Goal: Task Accomplishment & Management: Manage account settings

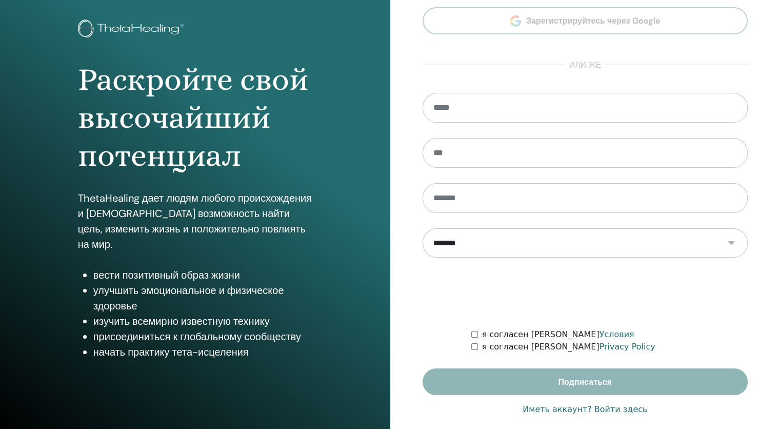
scroll to position [64, 0]
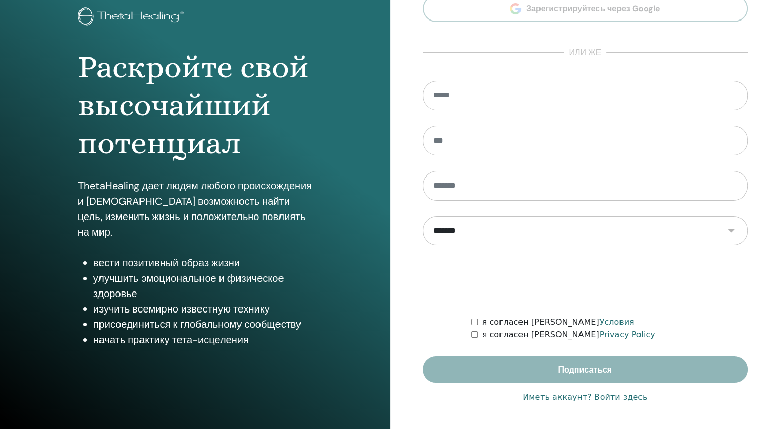
type input "**********"
click at [613, 398] on link "Иметь аккаунт? Войти здесь" at bounding box center [585, 397] width 125 height 12
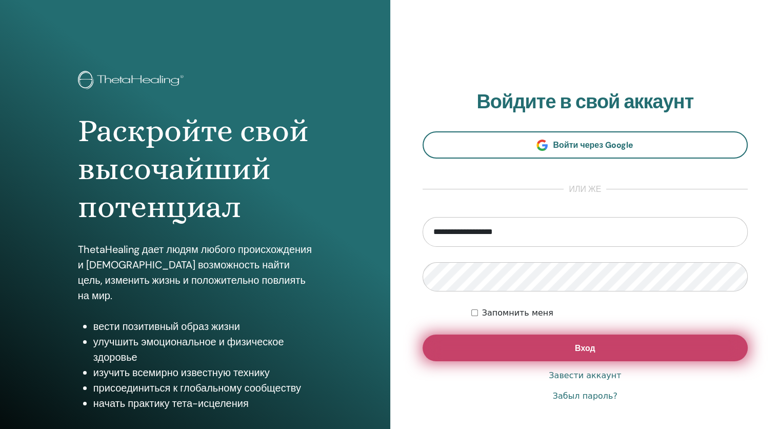
click at [612, 353] on button "Вход" at bounding box center [586, 347] width 326 height 27
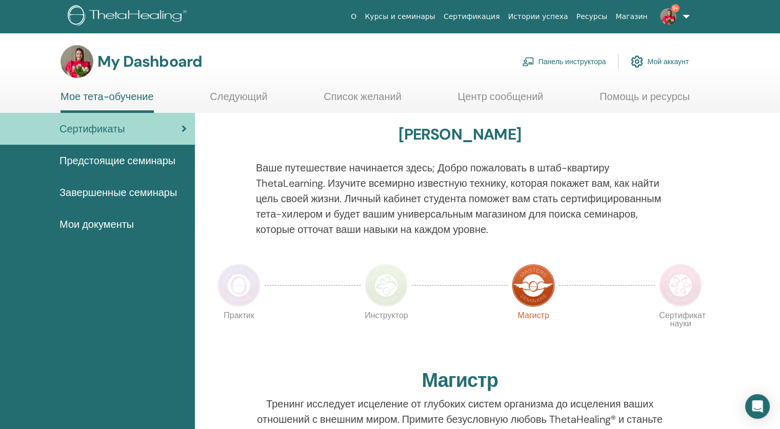
click at [579, 64] on link "Панель инструктора" at bounding box center [564, 61] width 84 height 23
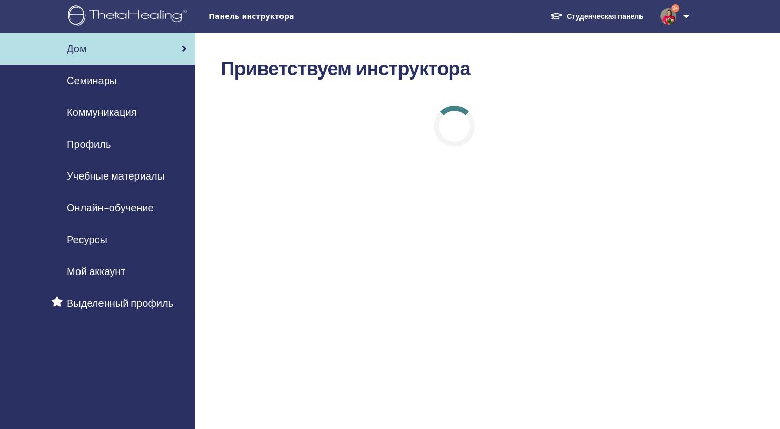
click at [111, 79] on span "Семинары" at bounding box center [92, 80] width 50 height 15
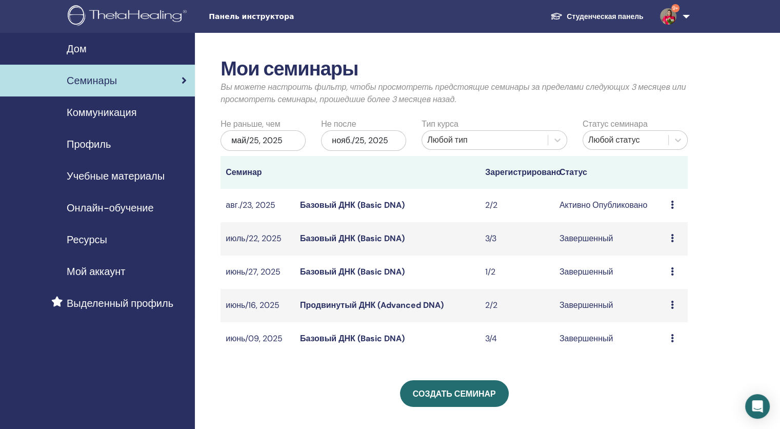
click at [673, 205] on icon at bounding box center [672, 205] width 3 height 8
click at [667, 242] on link "Участники" at bounding box center [665, 244] width 39 height 11
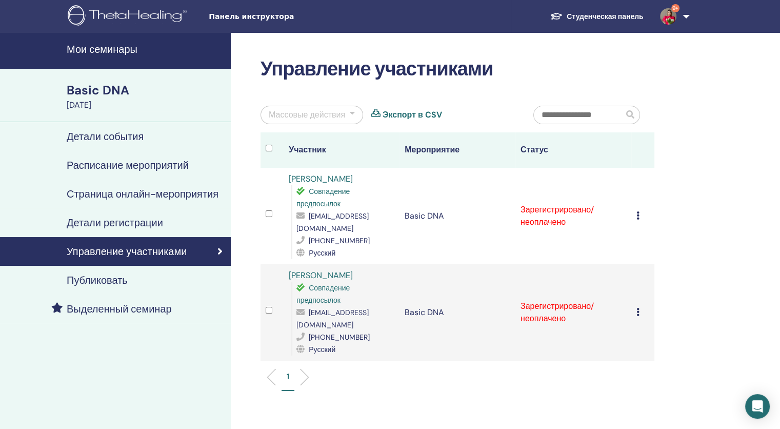
click at [640, 213] on div "Отменить регистрацию Не выполнять автоматическую сертификацию Отметить как опла…" at bounding box center [643, 216] width 13 height 12
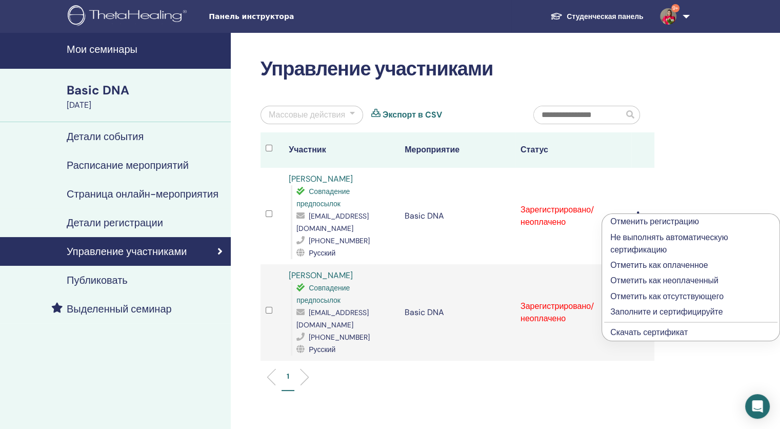
click at [652, 311] on p "Заполните и сертифицируйте" at bounding box center [690, 312] width 161 height 12
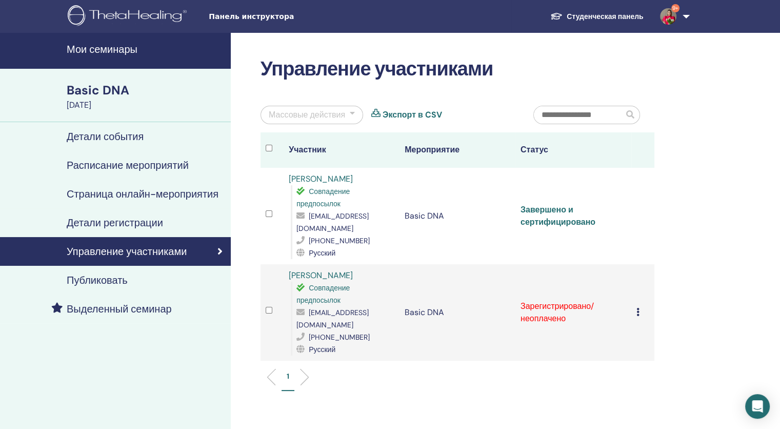
click at [556, 218] on link "Завершено и сертифицировано" at bounding box center [558, 215] width 75 height 23
click at [637, 308] on icon at bounding box center [638, 312] width 3 height 8
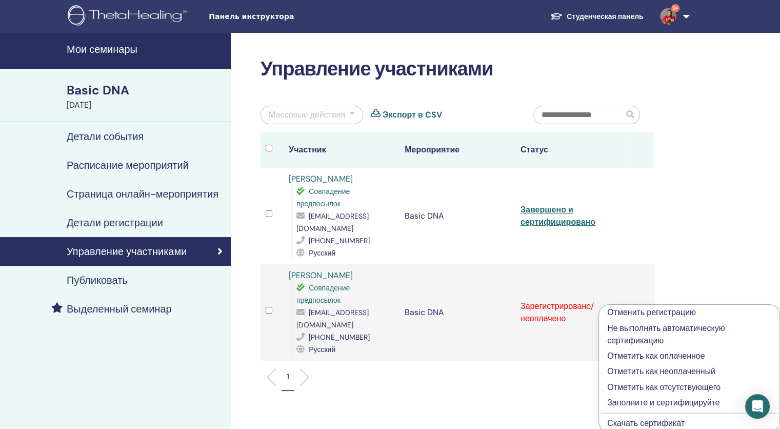
click at [659, 401] on p "Заполните и сертифицируйте" at bounding box center [689, 403] width 164 height 12
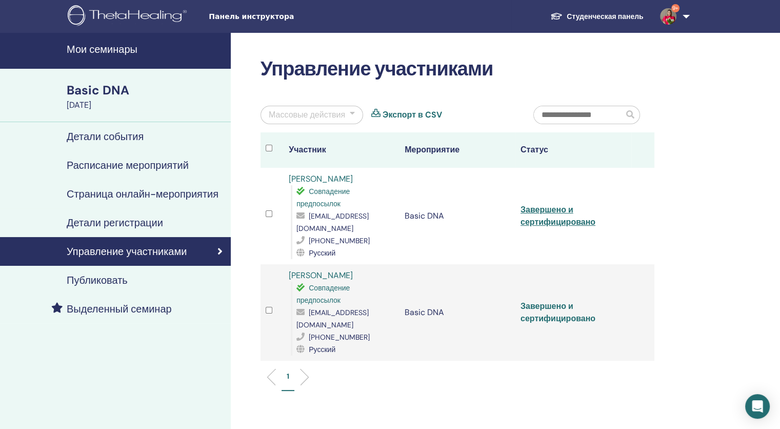
click at [548, 301] on link "Завершено и сертифицировано" at bounding box center [558, 312] width 75 height 23
